Goal: Information Seeking & Learning: Find specific fact

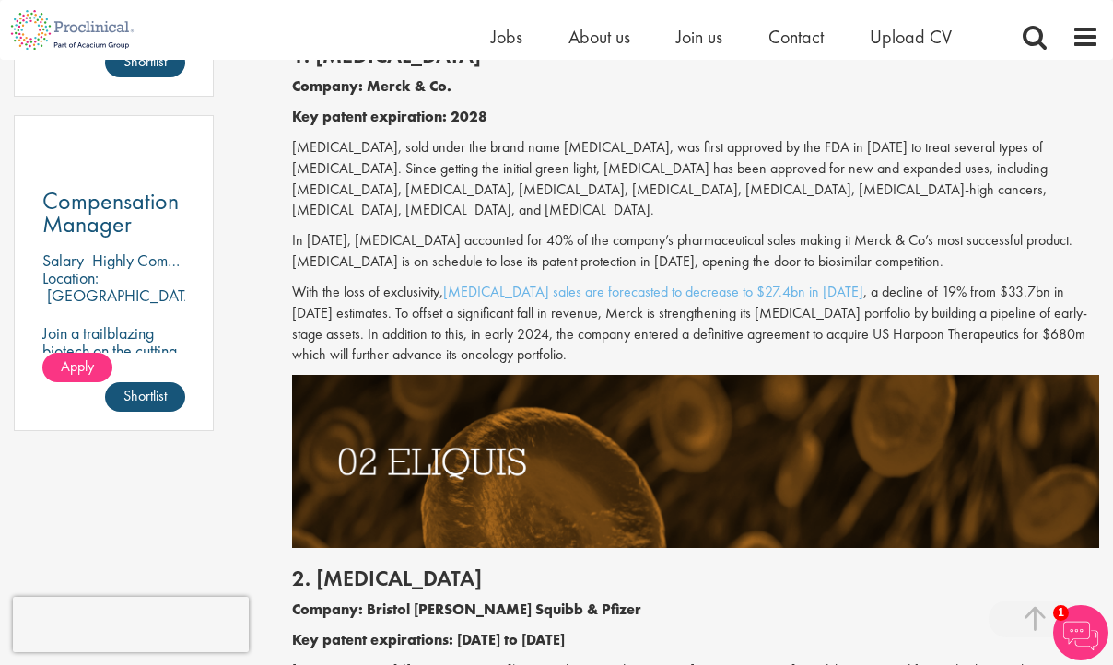
scroll to position [1289, 0]
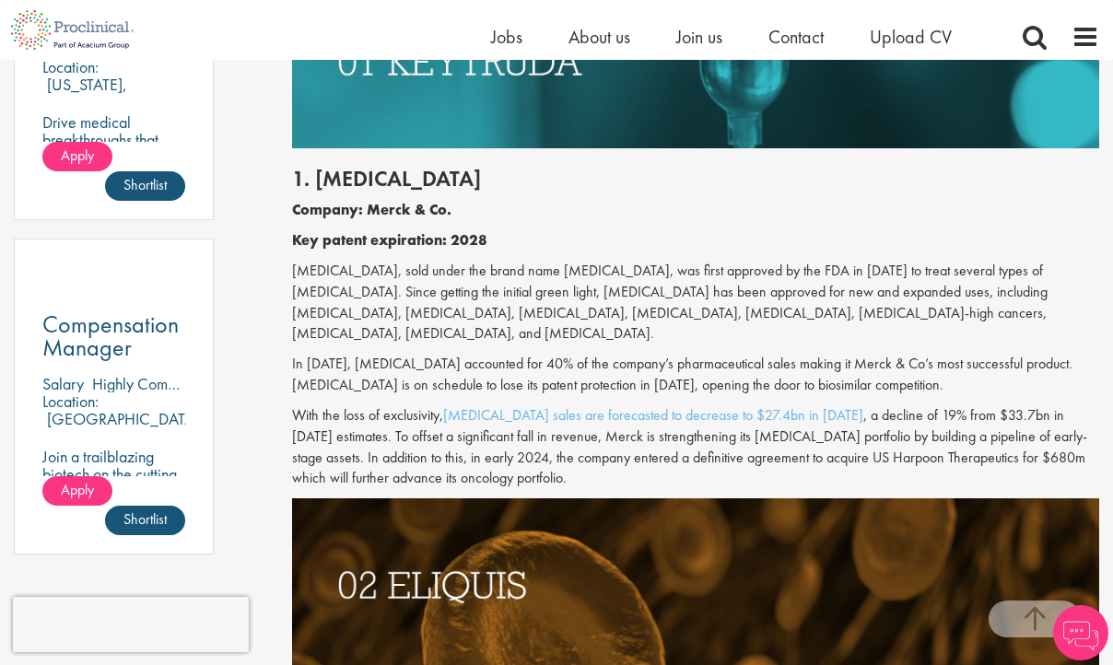
scroll to position [1211, 0]
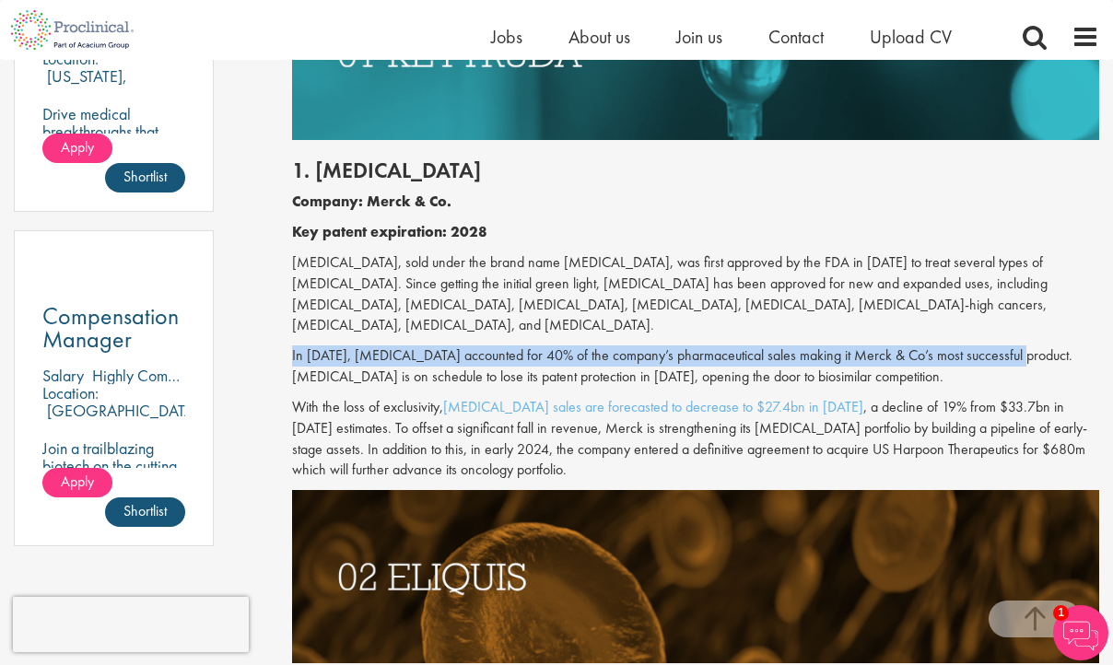
drag, startPoint x: 1012, startPoint y: 355, endPoint x: 284, endPoint y: 349, distance: 728.5
copy p "In [DATE], [MEDICAL_DATA] accounted for 40% of the company’s pharmaceutical sal…"
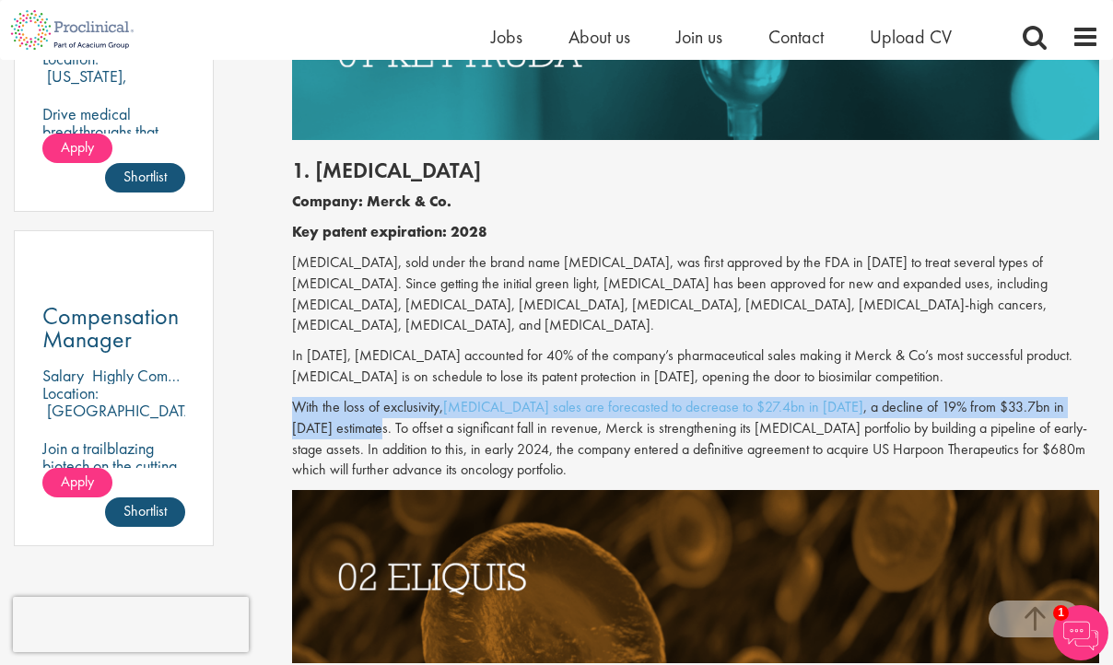
drag, startPoint x: 1096, startPoint y: 406, endPoint x: 286, endPoint y: 402, distance: 810.5
copy p "With the loss of exclusivity, [MEDICAL_DATA] sales are forecasted to decrease t…"
